Goal: Information Seeking & Learning: Learn about a topic

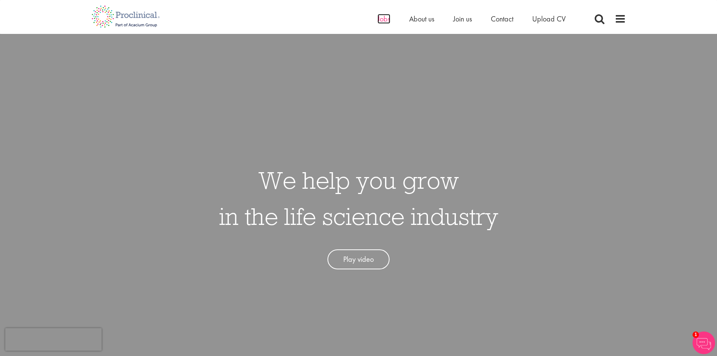
click at [379, 20] on span "Jobs" at bounding box center [384, 19] width 13 height 10
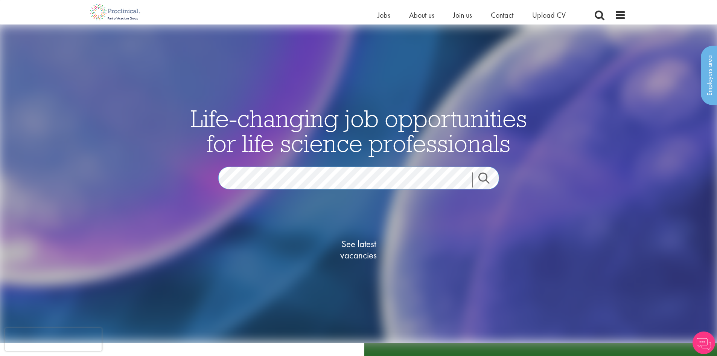
scroll to position [75, 0]
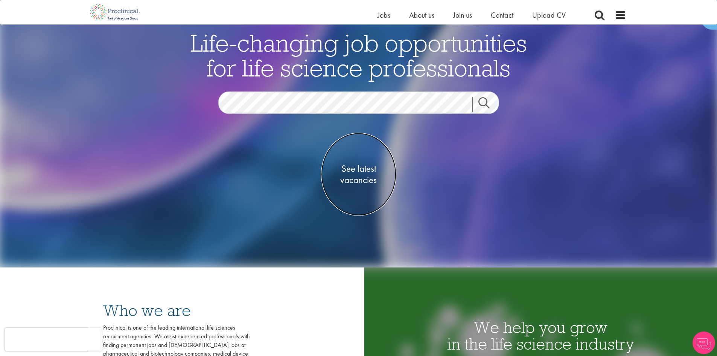
click at [362, 176] on span "See latest vacancies" at bounding box center [358, 174] width 75 height 23
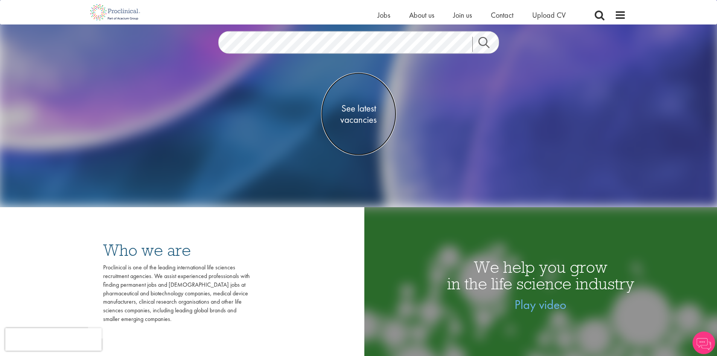
scroll to position [151, 0]
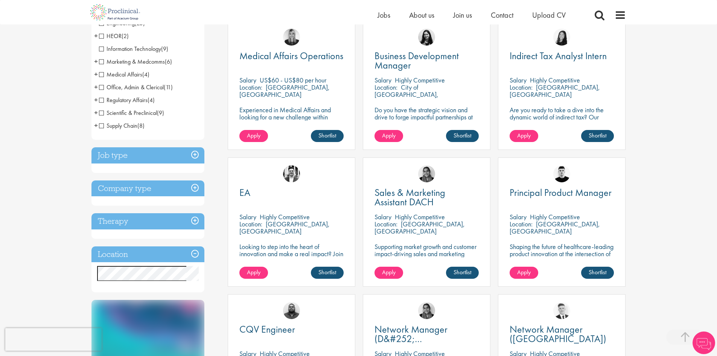
scroll to position [151, 0]
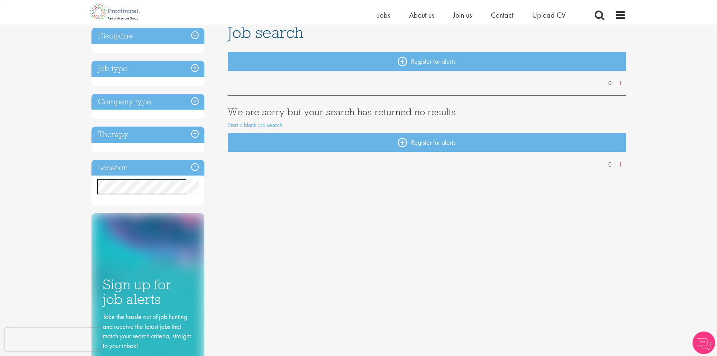
scroll to position [75, 0]
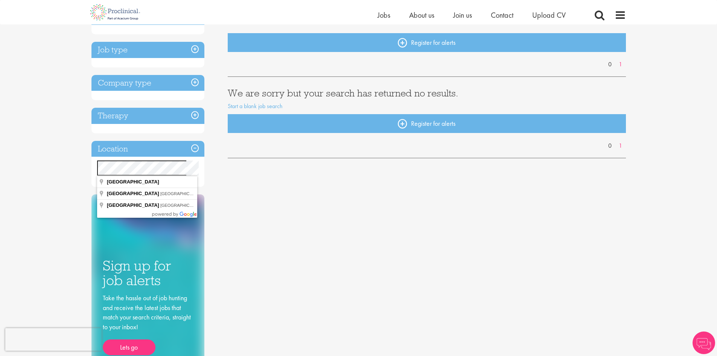
click at [55, 169] on div "You are here: Home > Job search Discipline Job type Company type Therapy Locati…" at bounding box center [358, 260] width 717 height 671
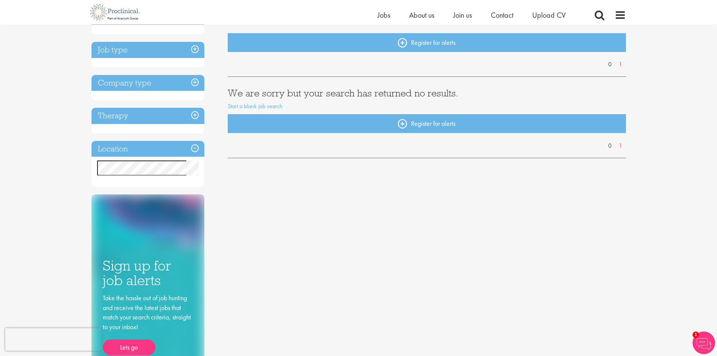
scroll to position [0, 0]
